Goal: Task Accomplishment & Management: Manage account settings

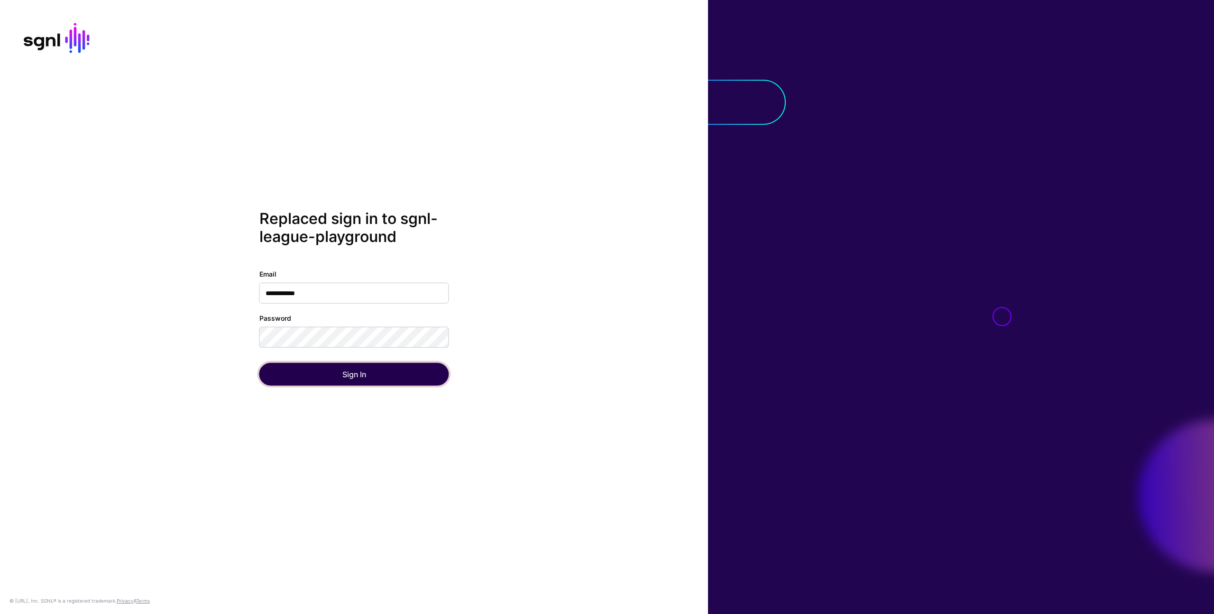
click at [340, 379] on button "Sign In" at bounding box center [354, 373] width 190 height 23
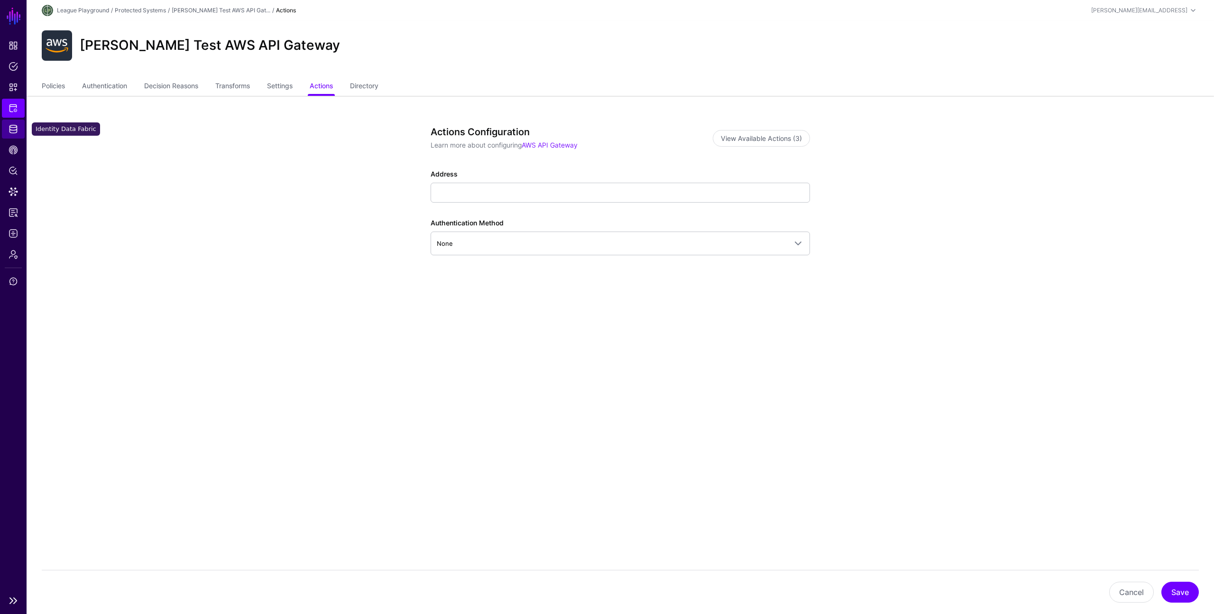
click at [12, 127] on span "Identity Data Fabric" at bounding box center [13, 128] width 9 height 9
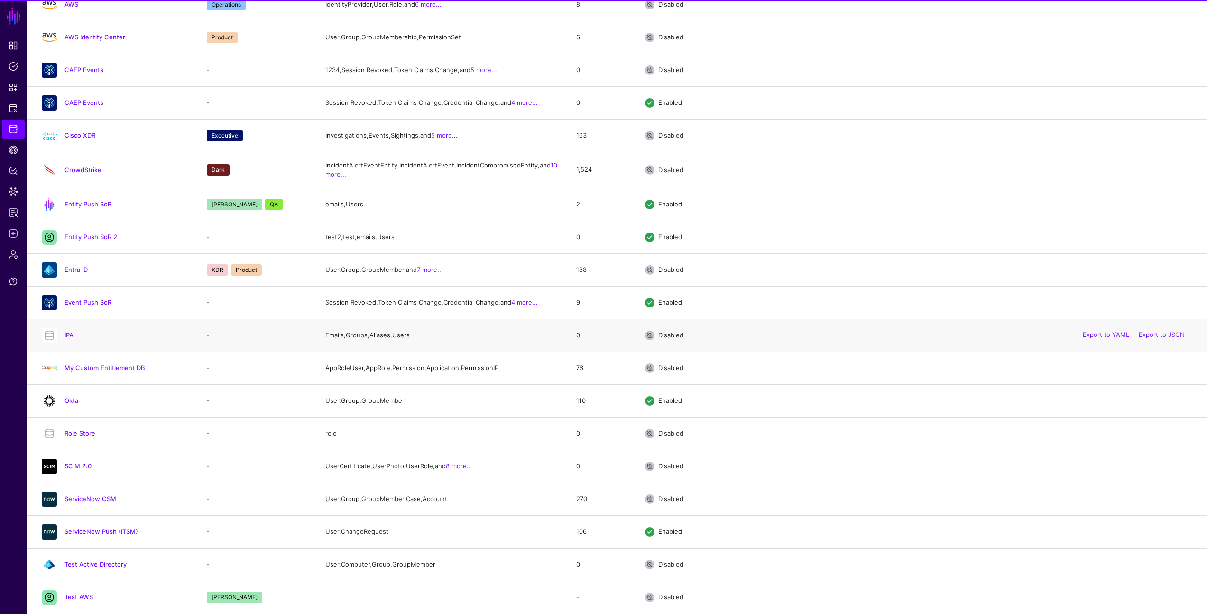
scroll to position [293, 0]
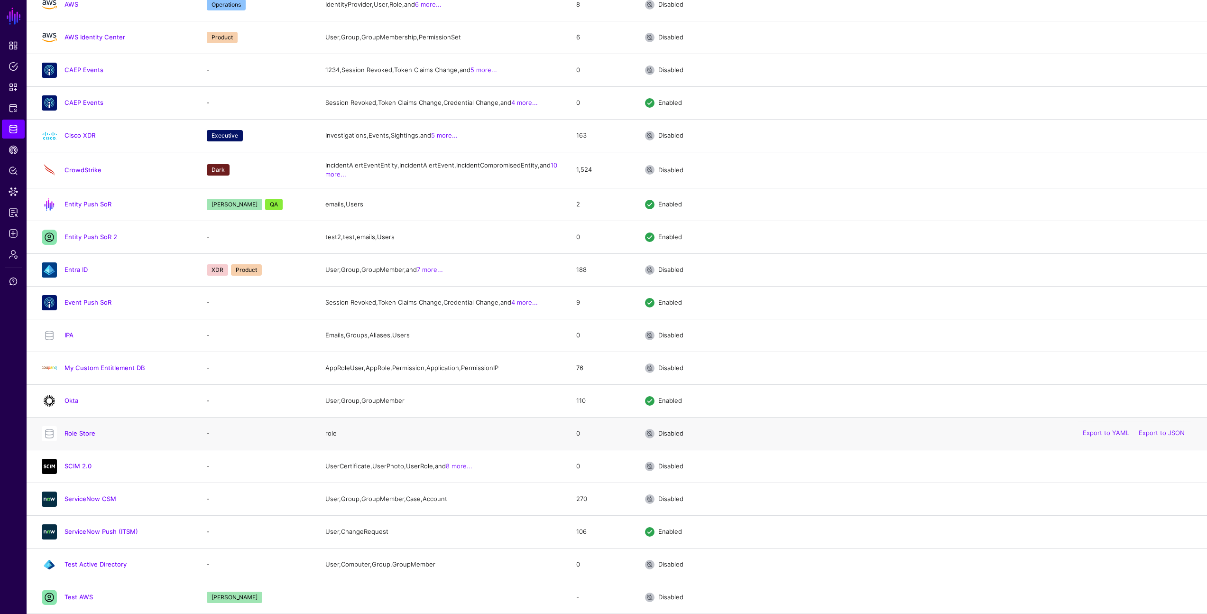
click at [220, 423] on td "-" at bounding box center [256, 433] width 119 height 33
click at [82, 594] on link "Test AWS" at bounding box center [79, 597] width 28 height 8
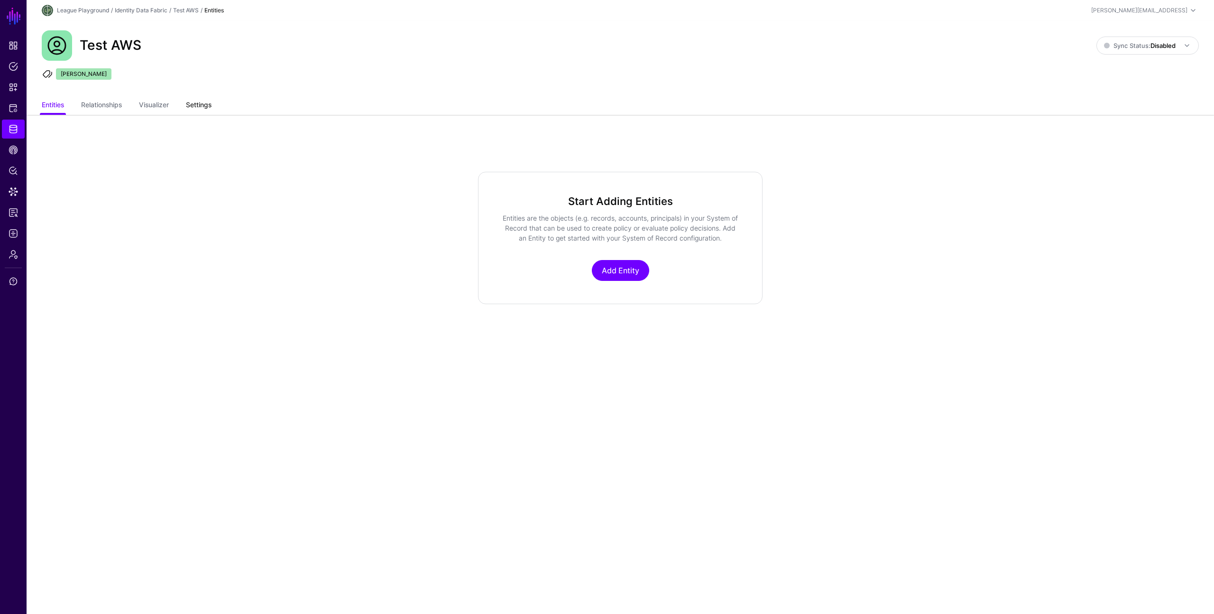
click at [202, 101] on link "Settings" at bounding box center [199, 106] width 26 height 18
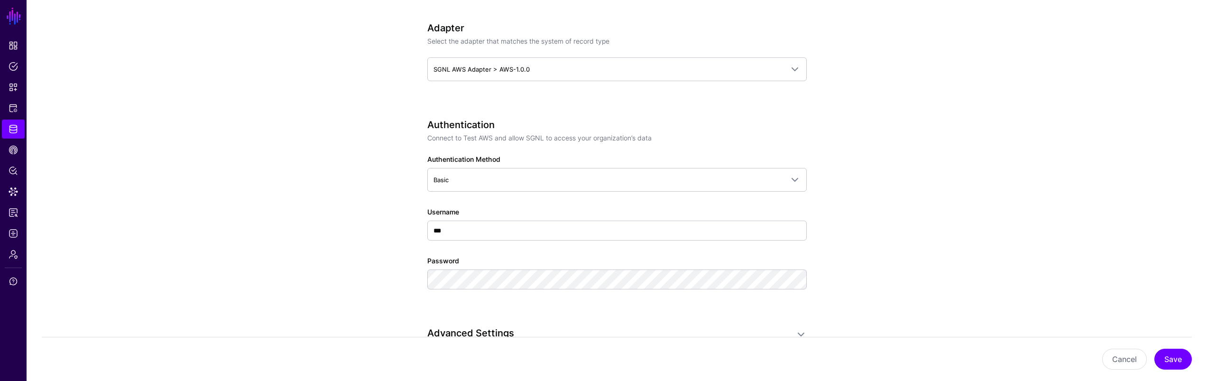
scroll to position [611, 0]
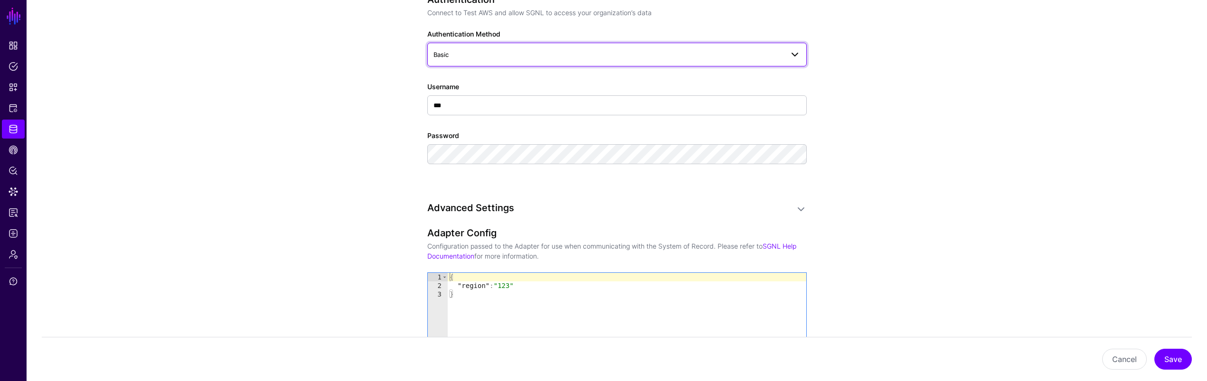
click at [556, 45] on link "Basic" at bounding box center [616, 55] width 379 height 24
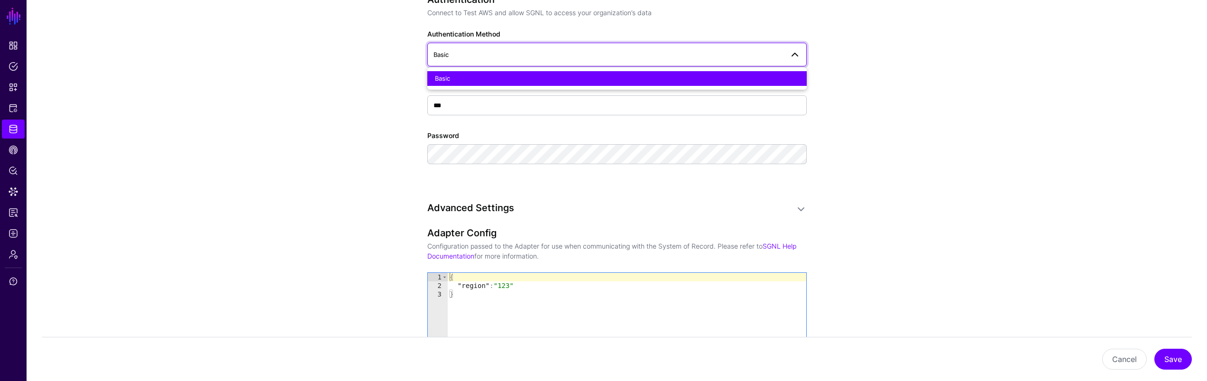
click at [326, 170] on app-datasources-details-form "**********" at bounding box center [617, 193] width 1181 height 1380
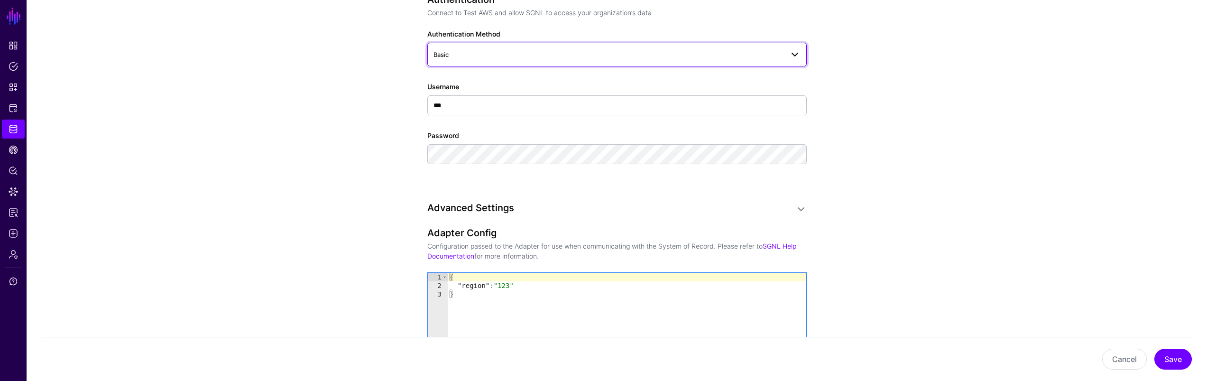
click at [486, 43] on link "Basic" at bounding box center [616, 55] width 379 height 24
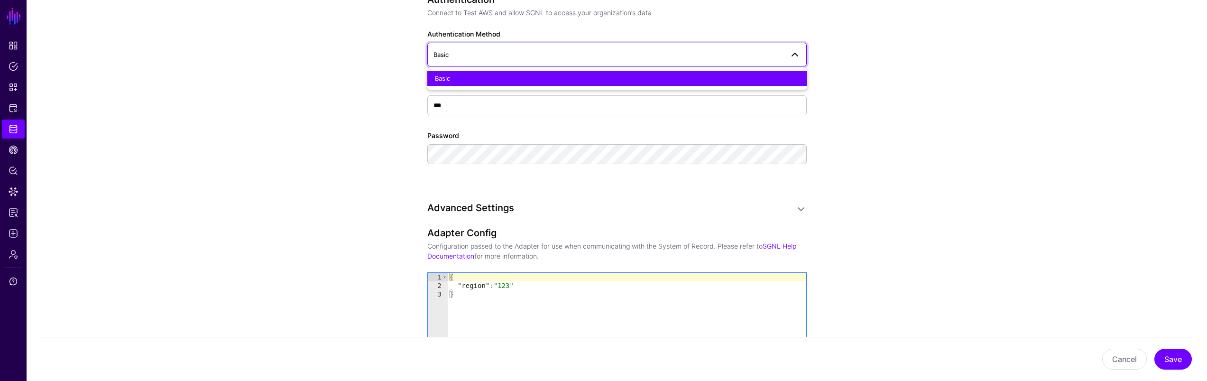
click at [341, 141] on app-datasources-details-form "**********" at bounding box center [617, 193] width 1181 height 1380
